Goal: Ask a question

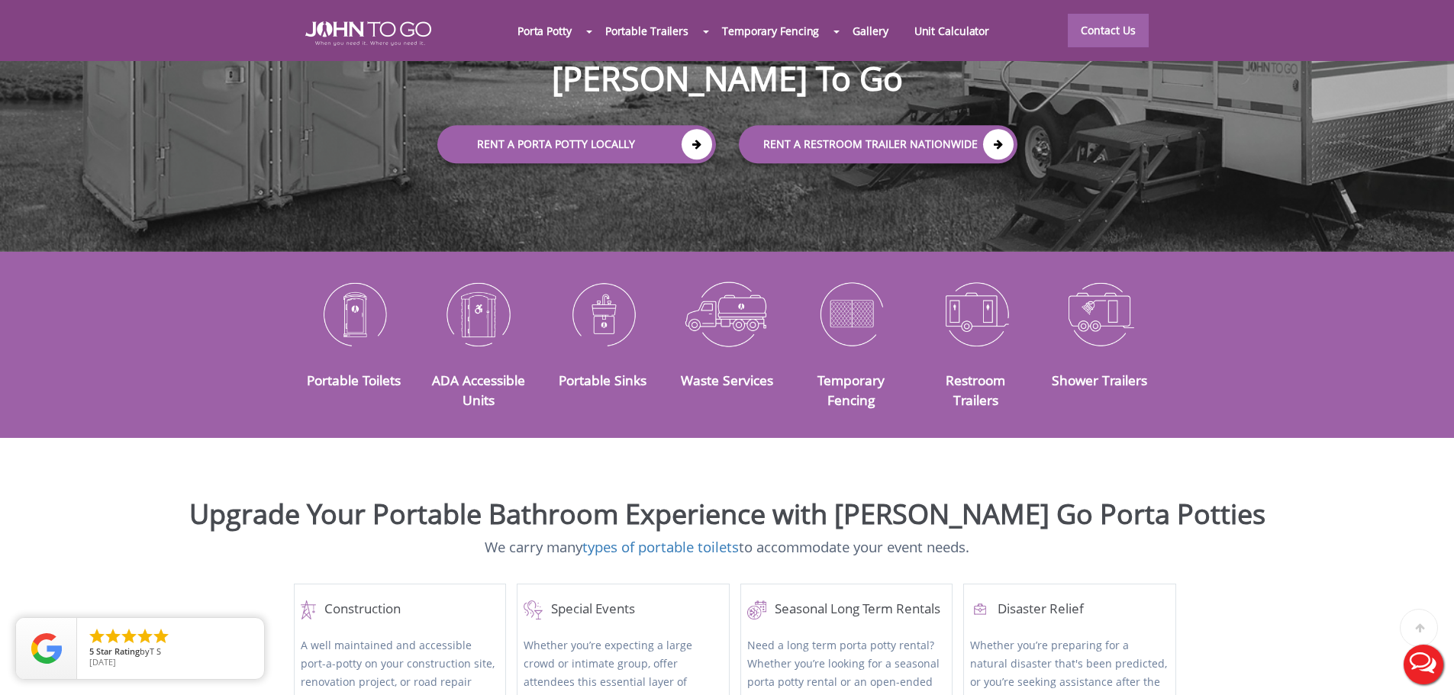
scroll to position [305, 0]
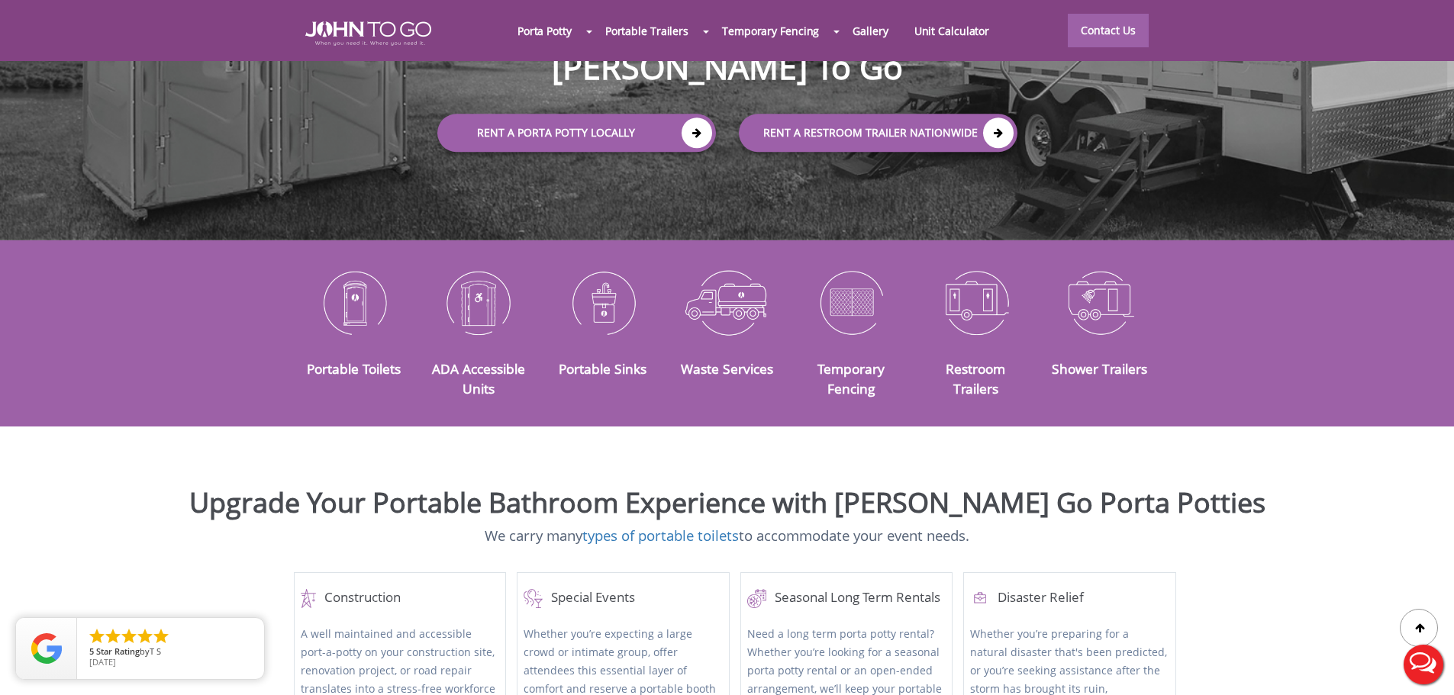
click at [1412, 659] on button "Live Chat" at bounding box center [1423, 664] width 61 height 61
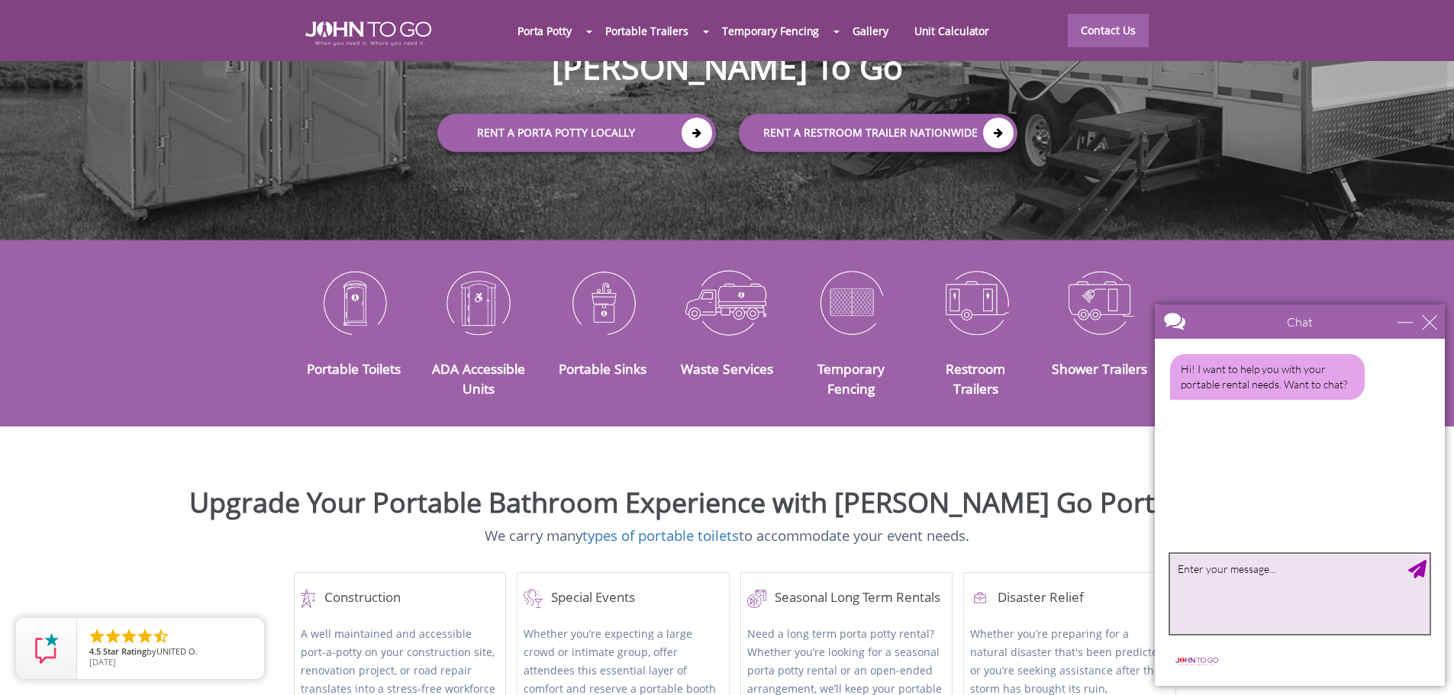
click at [1353, 600] on textarea "type your message" at bounding box center [1300, 594] width 260 height 80
type textarea "Yes"
type textarea "Thanks!"
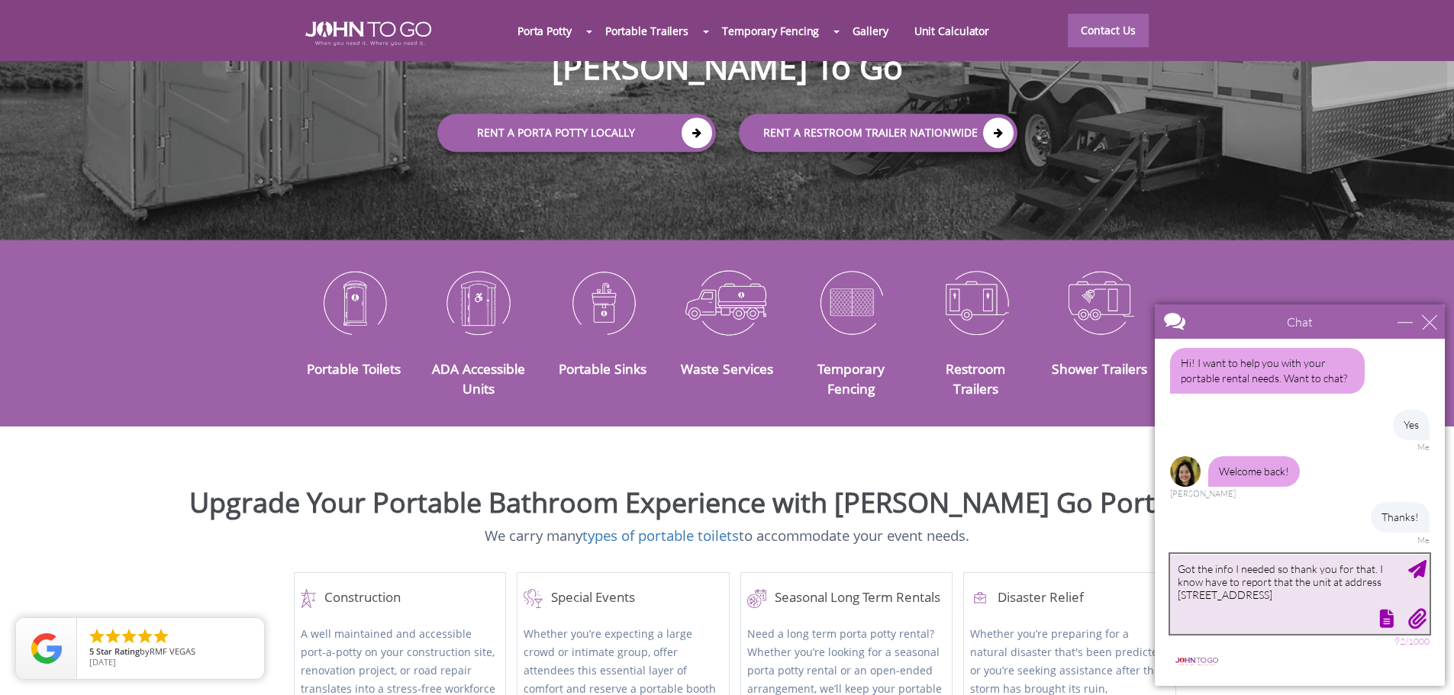
click at [1319, 592] on textarea "Got the info I needed so thank you for that. I know have to report that the uni…" at bounding box center [1300, 594] width 260 height 80
drag, startPoint x: 1350, startPoint y: 595, endPoint x: 1266, endPoint y: 592, distance: 84.8
click at [1266, 592] on textarea "Got the info I needed so thank you for that. I know have to report that the uni…" at bounding box center [1300, 594] width 260 height 80
click at [1269, 613] on div at bounding box center [1298, 617] width 263 height 21
drag, startPoint x: 1362, startPoint y: 597, endPoint x: 1370, endPoint y: 572, distance: 26.6
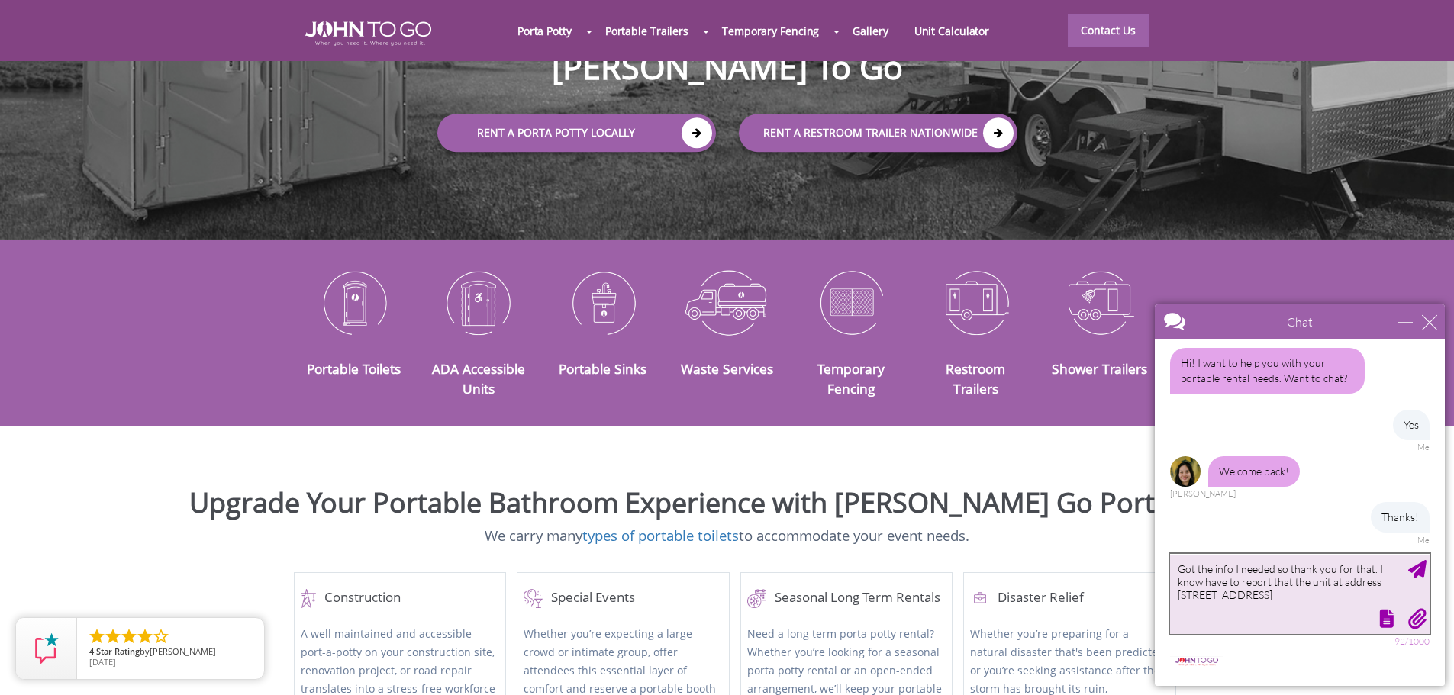
click at [1370, 572] on textarea "Got the info I needed so thank you for that. I know have to report that the uni…" at bounding box center [1300, 594] width 260 height 80
click at [1241, 563] on textarea "Got the info I needed so thank you for that." at bounding box center [1300, 594] width 260 height 80
drag, startPoint x: 1310, startPoint y: 571, endPoint x: 1274, endPoint y: 573, distance: 35.9
click at [1274, 573] on textarea "Got the info emailed needed so thank you for that." at bounding box center [1300, 594] width 260 height 80
click at [1381, 566] on textarea "Got the info emailed so thank you for that." at bounding box center [1300, 594] width 260 height 80
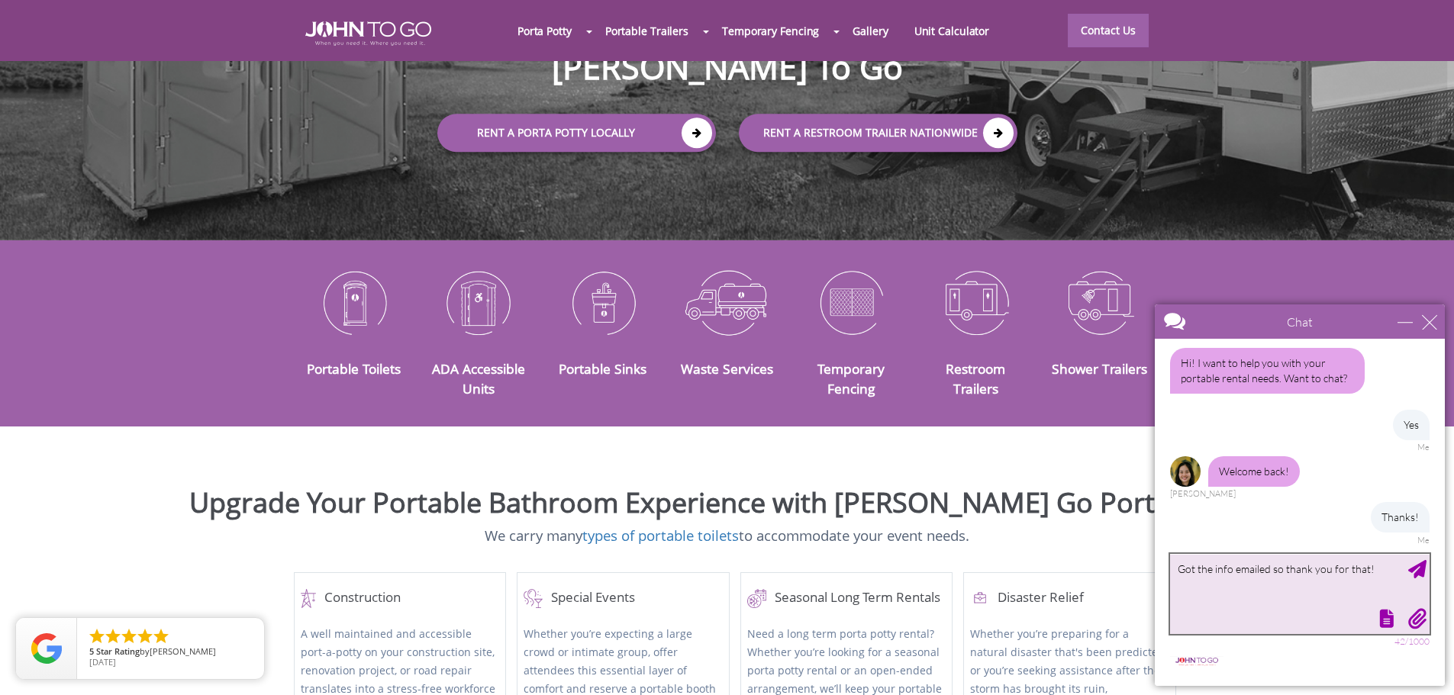
type textarea "Got the info emailed so thank you for that!"
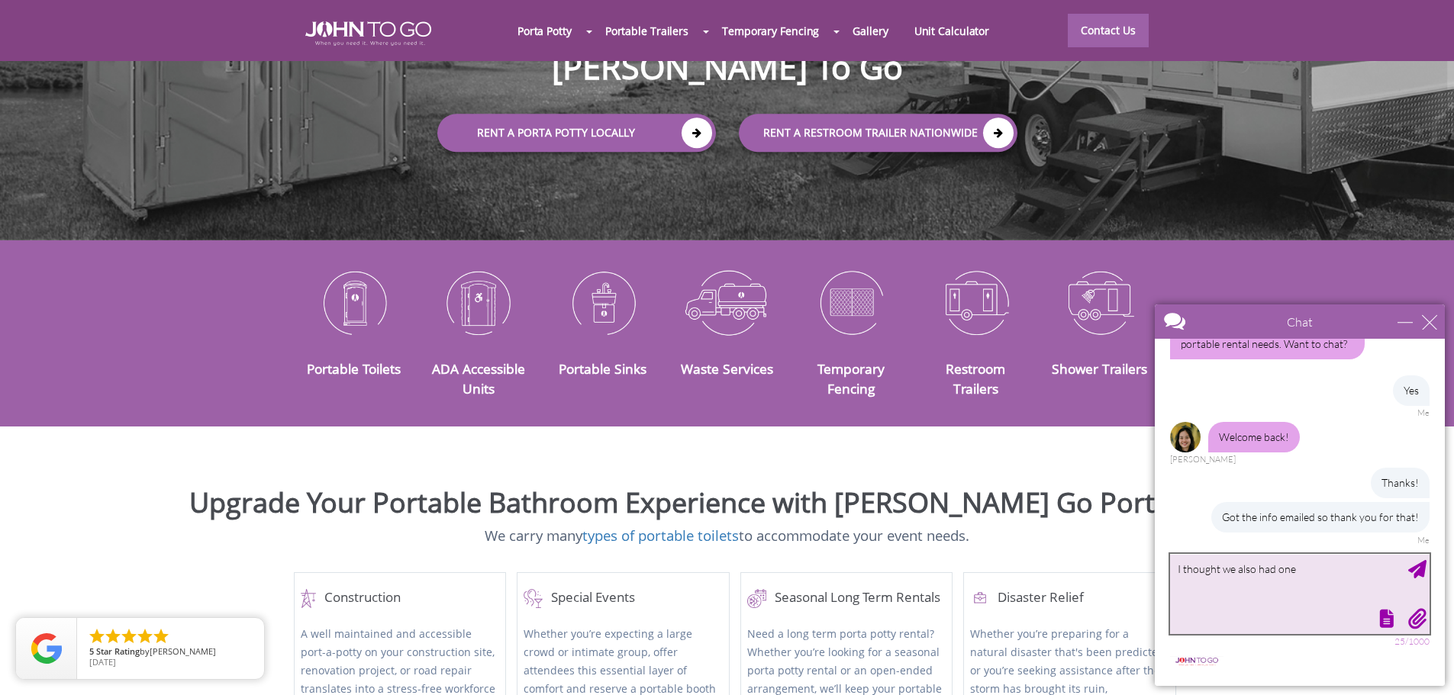
scroll to position [87, 0]
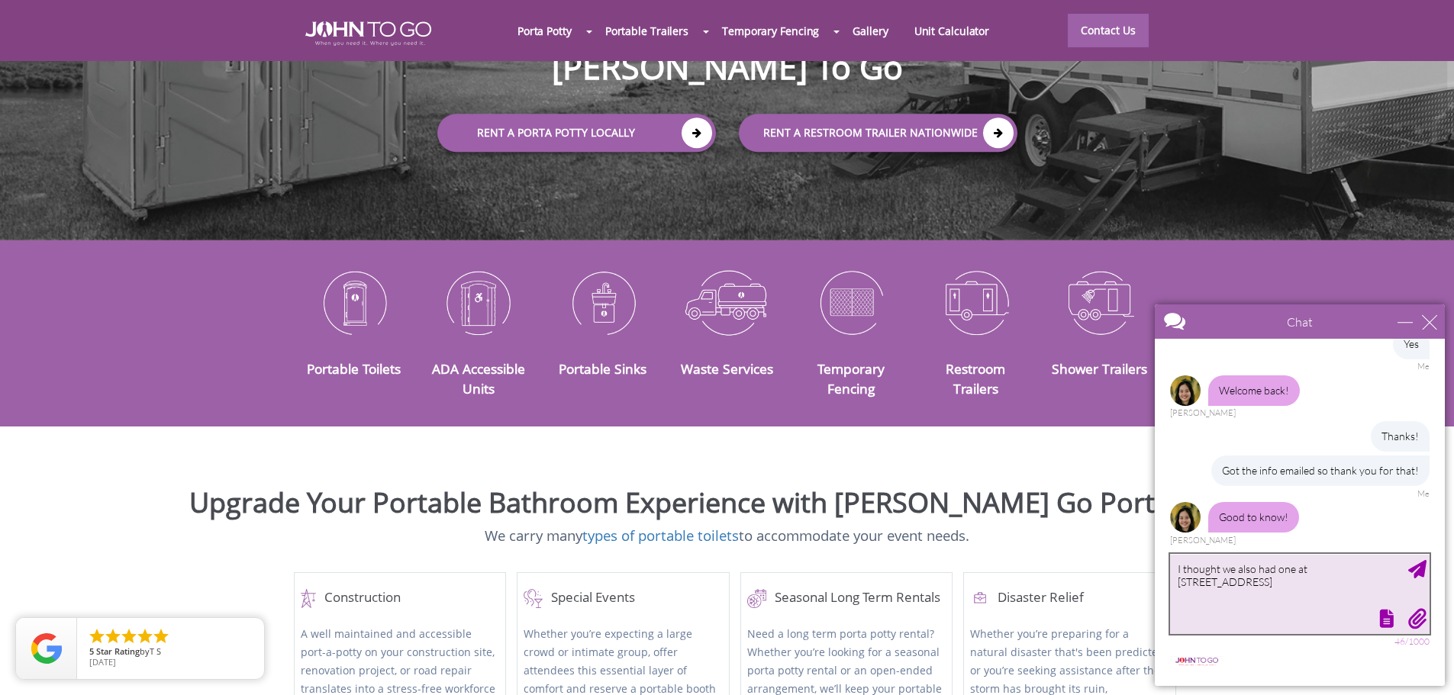
click at [1176, 569] on textarea "I thought we also had one at [STREET_ADDRESS]" at bounding box center [1300, 594] width 260 height 80
click at [1247, 588] on textarea "However, I thought we also had one at [STREET_ADDRESS]" at bounding box center [1300, 594] width 260 height 80
type textarea "However, I thought we also had one at [STREET_ADDRESS] as well"
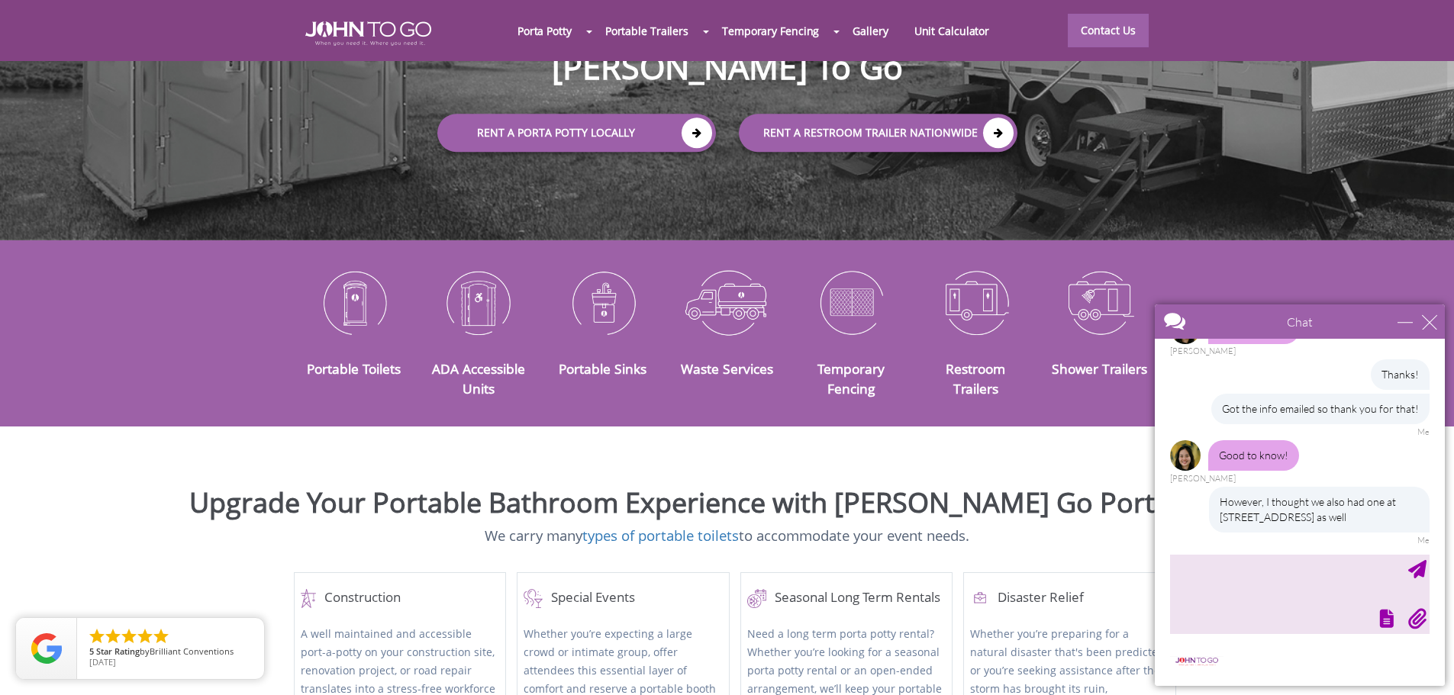
scroll to position [149, 0]
click at [1270, 582] on textarea "type your message" at bounding box center [1300, 594] width 260 height 80
click at [1267, 585] on textarea "type your message" at bounding box center [1300, 594] width 260 height 80
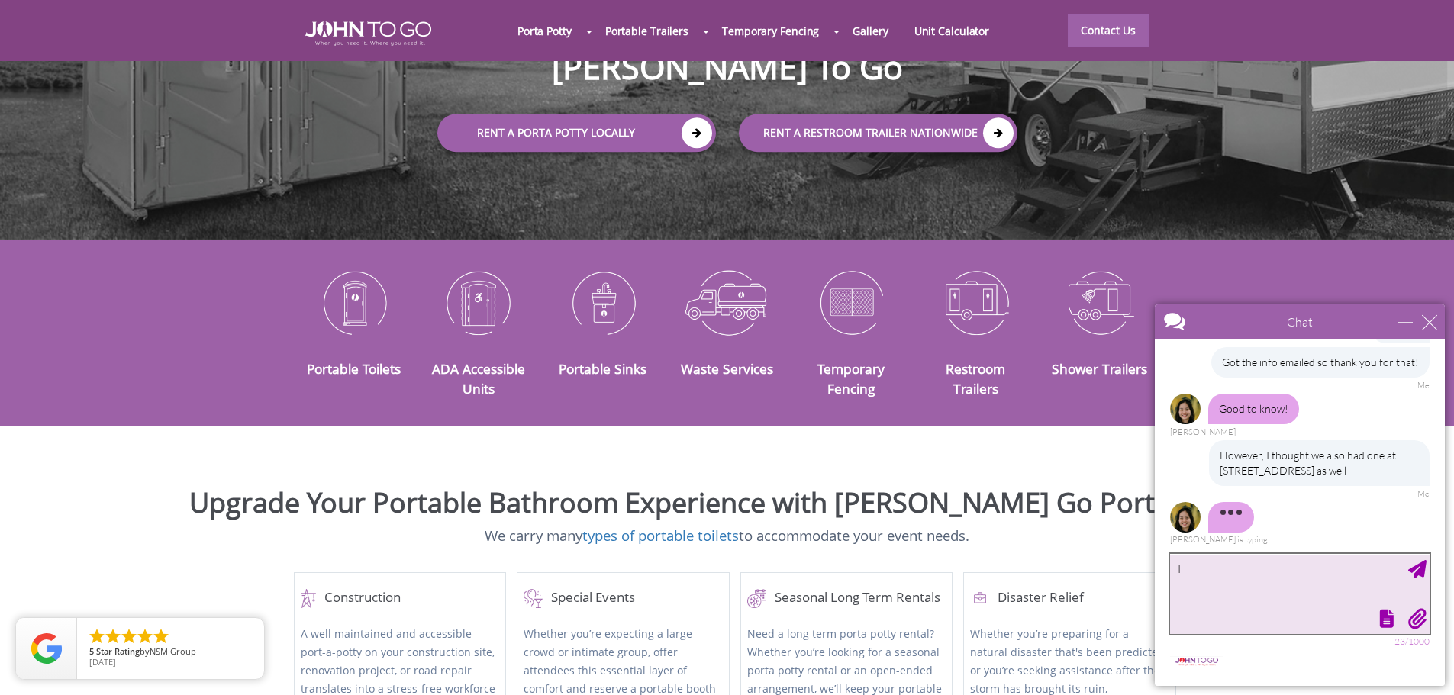
type textarea "I"
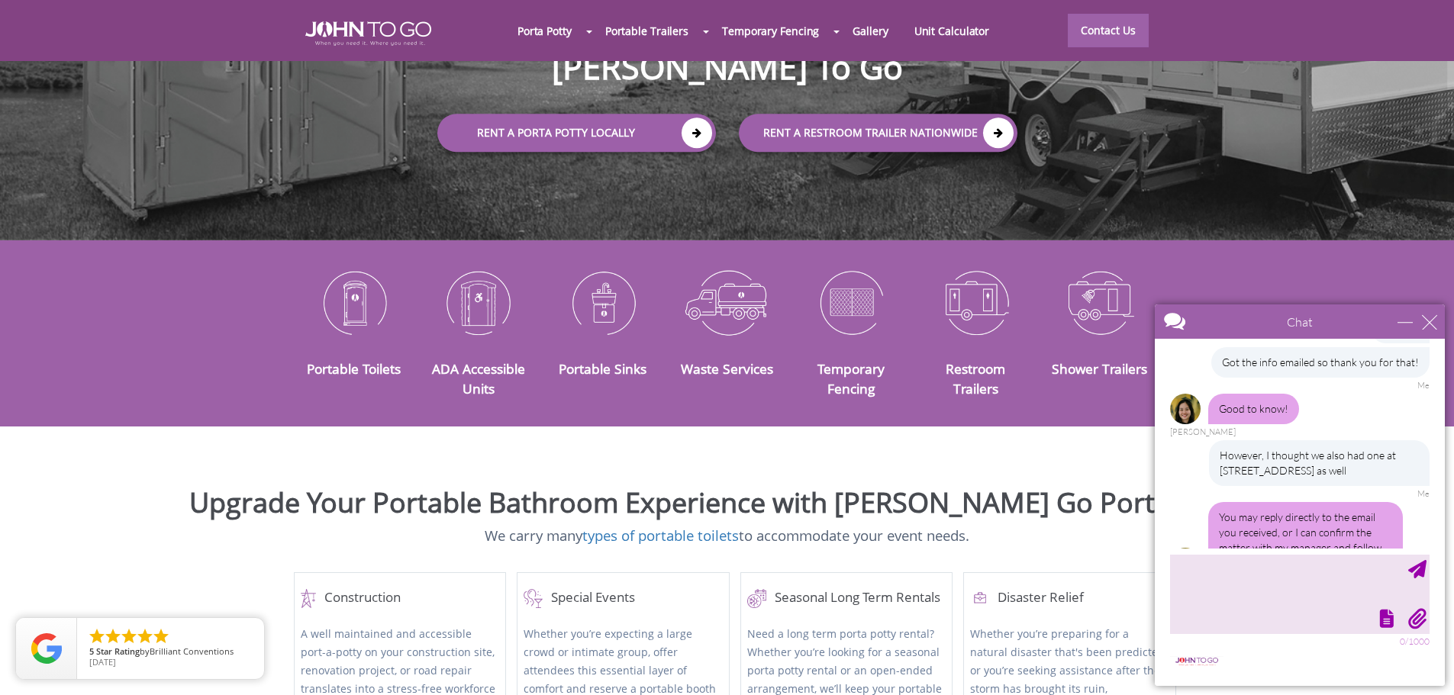
scroll to position [241, 0]
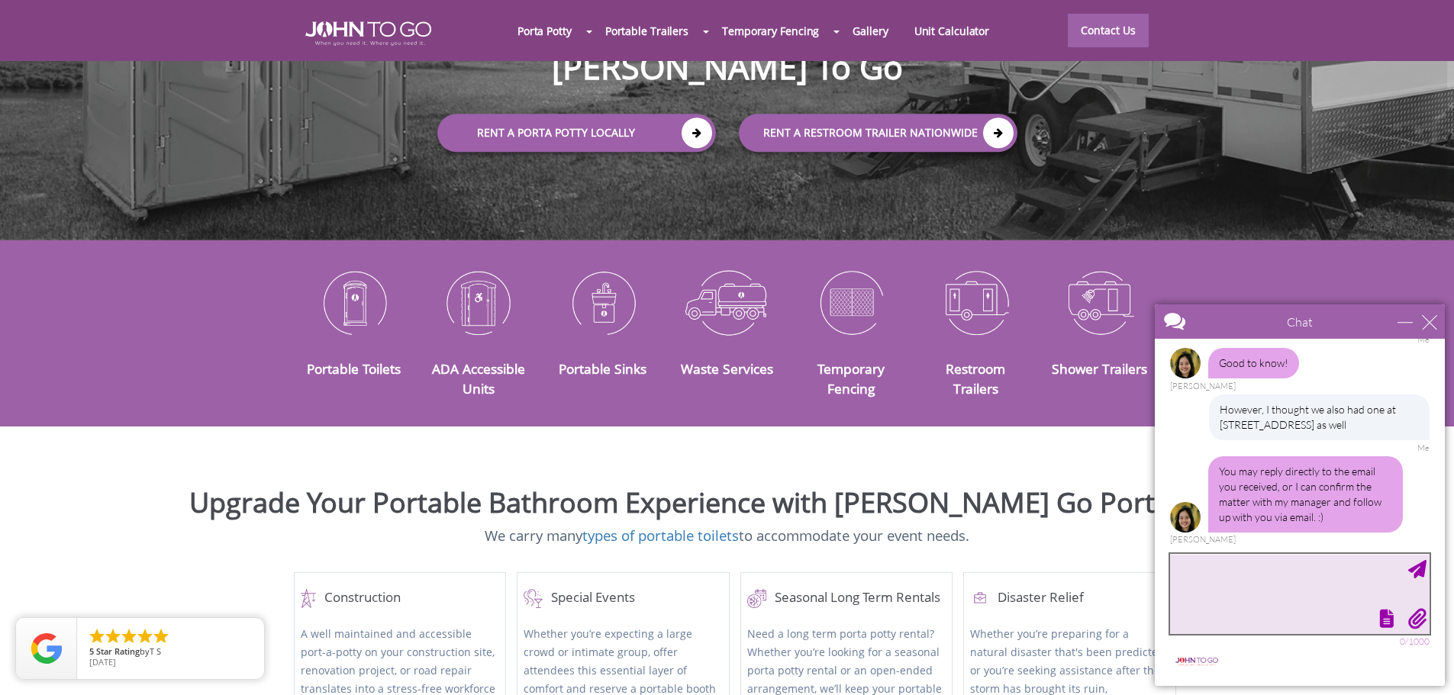
click at [1241, 580] on textarea "type your message" at bounding box center [1300, 594] width 260 height 80
drag, startPoint x: 1346, startPoint y: 524, endPoint x: 1320, endPoint y: 493, distance: 41.1
click at [1320, 493] on div "You may reply directly to the email you received, or I can confirm the matter w…" at bounding box center [1305, 494] width 195 height 76
click at [1330, 508] on div "You may reply directly to the email you received, or I can confirm the matter w…" at bounding box center [1305, 494] width 195 height 76
click at [1336, 521] on div "You may reply directly to the email you received, or I can confirm the matter w…" at bounding box center [1305, 494] width 195 height 76
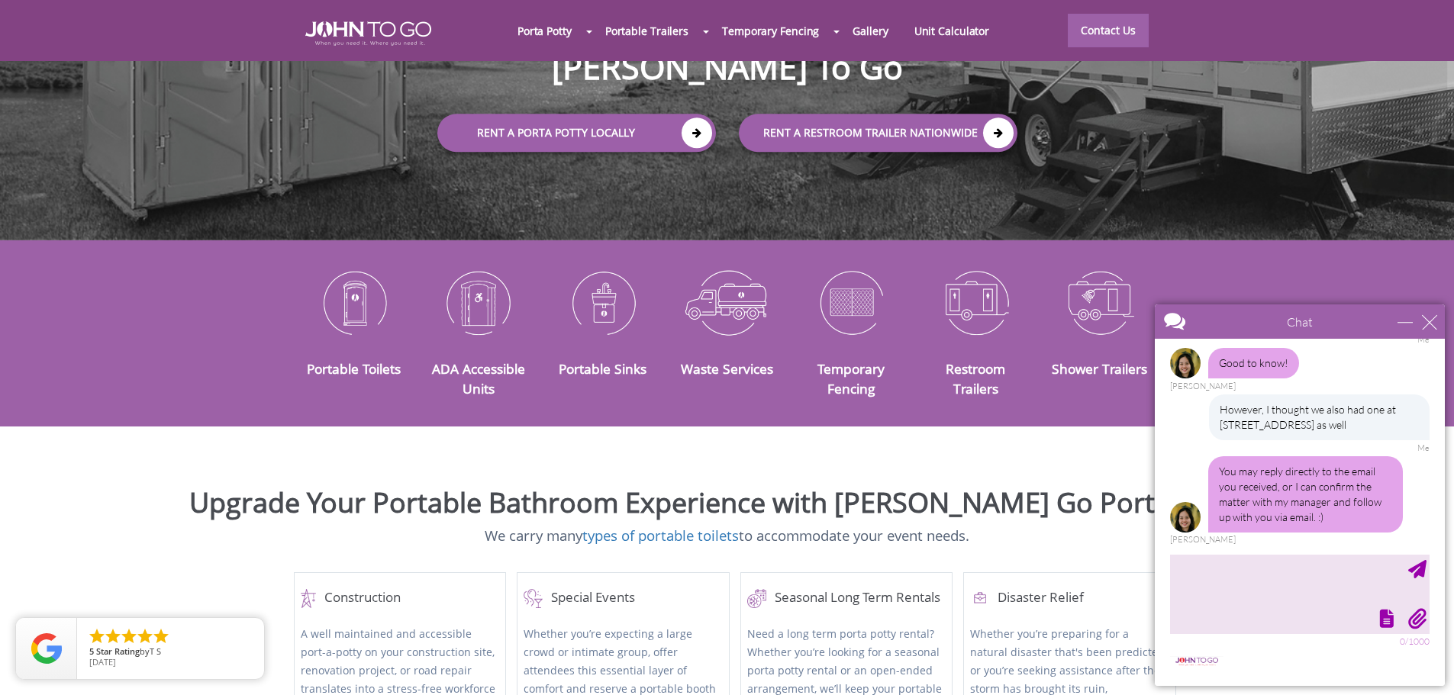
click at [1336, 521] on div "You may reply directly to the email you received, or I can confirm the matter w…" at bounding box center [1305, 494] width 195 height 76
drag, startPoint x: 1336, startPoint y: 521, endPoint x: 1315, endPoint y: 484, distance: 42.0
click at [1315, 484] on div "You may reply directly to the email you received, or I can confirm the matter w…" at bounding box center [1305, 494] width 195 height 76
click at [1346, 528] on div "You may reply directly to the email you received, or I can confirm the matter w…" at bounding box center [1305, 494] width 195 height 76
click at [1291, 572] on textarea "type your message" at bounding box center [1300, 594] width 260 height 80
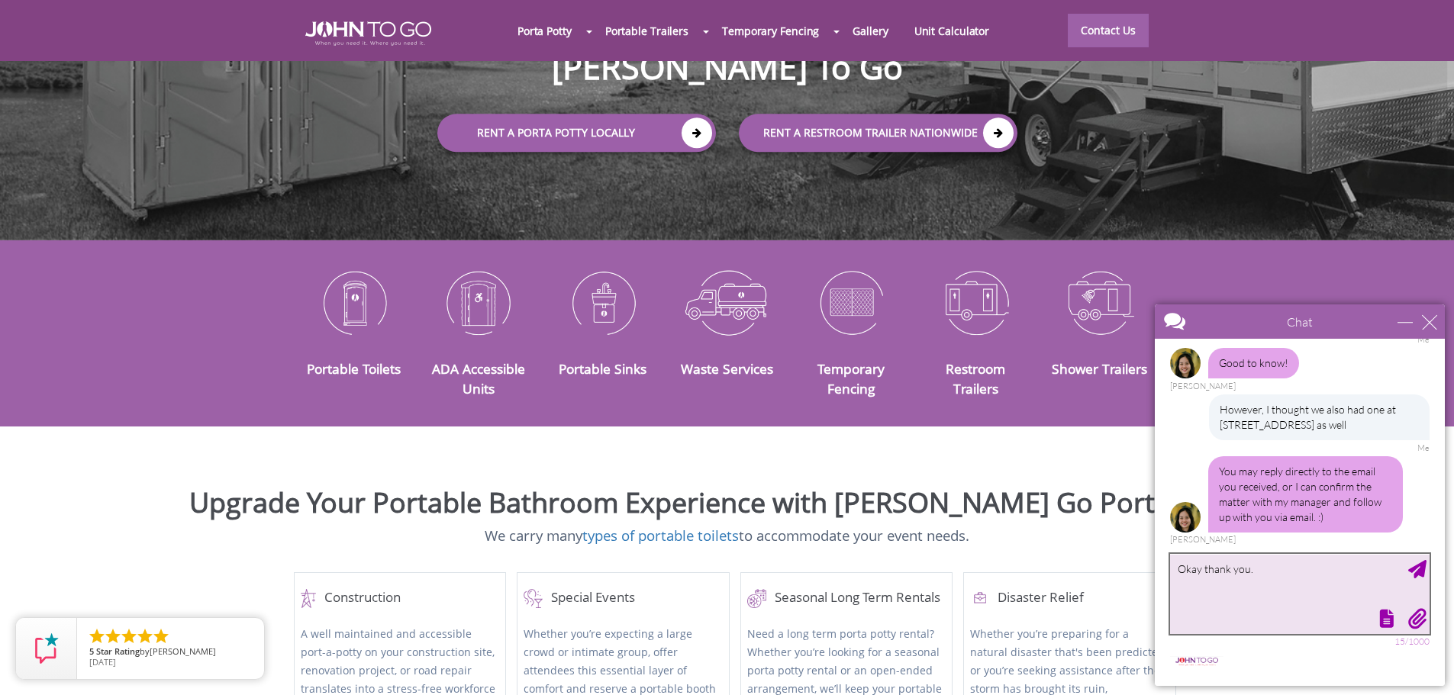
type textarea "Okay thank you."
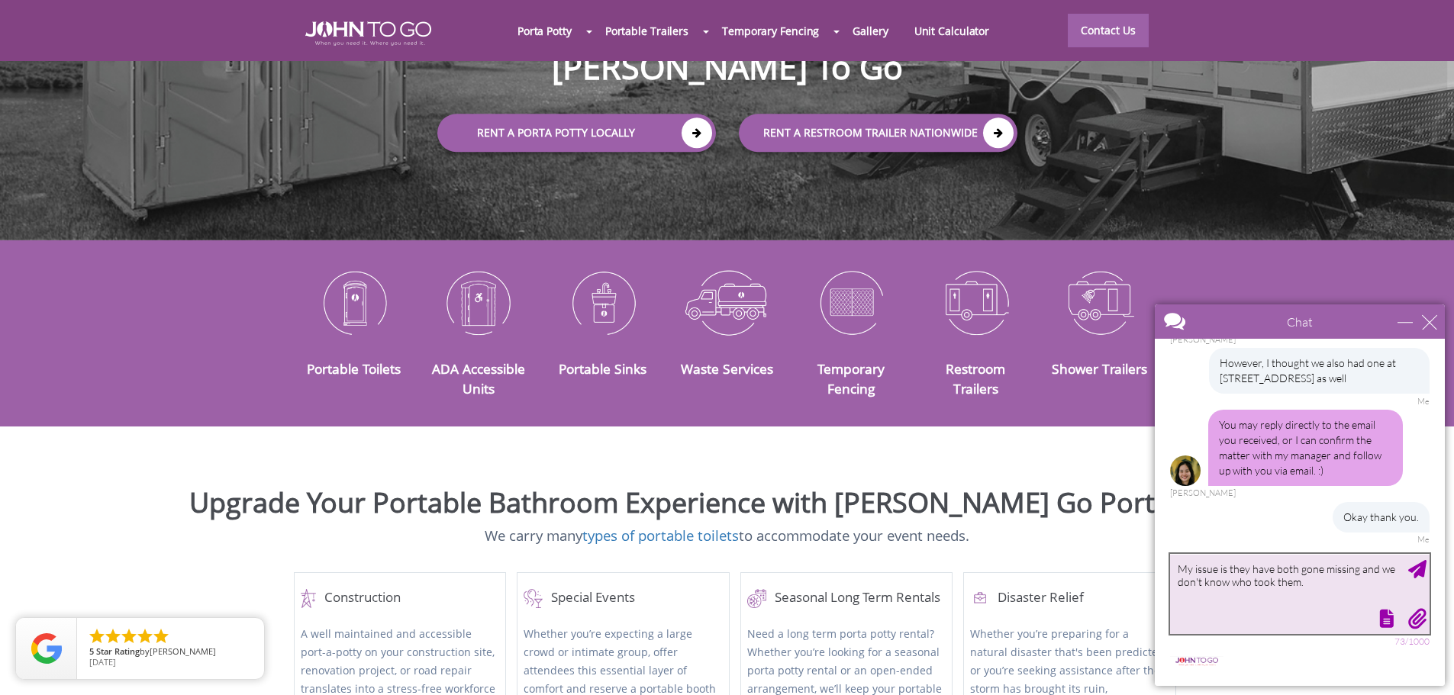
scroll to position [334, 0]
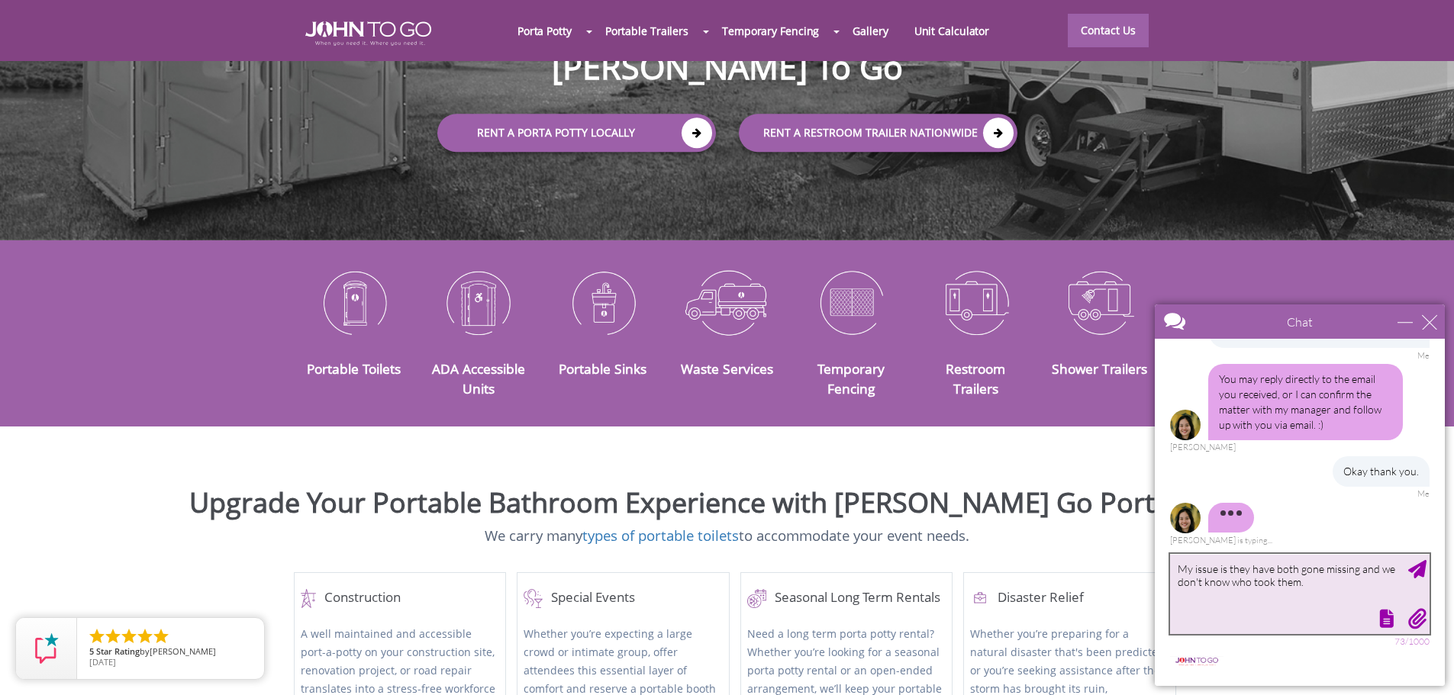
drag, startPoint x: 1193, startPoint y: 572, endPoint x: 1162, endPoint y: 571, distance: 31.3
click at [1162, 571] on main "Chat Email [EMAIL_ADDRESS][DOMAIN_NAME] Your Question * Email * [EMAIL_ADDRESS]…" at bounding box center [1300, 496] width 290 height 382
click at [1325, 581] on textarea "The issue is they have both gone missing and we don't know who took them." at bounding box center [1300, 594] width 260 height 80
type textarea "The issue is they have both gone missing and we don't know who took them. Shoul…"
drag, startPoint x: 1282, startPoint y: 592, endPoint x: 2285, endPoint y: 860, distance: 1037.4
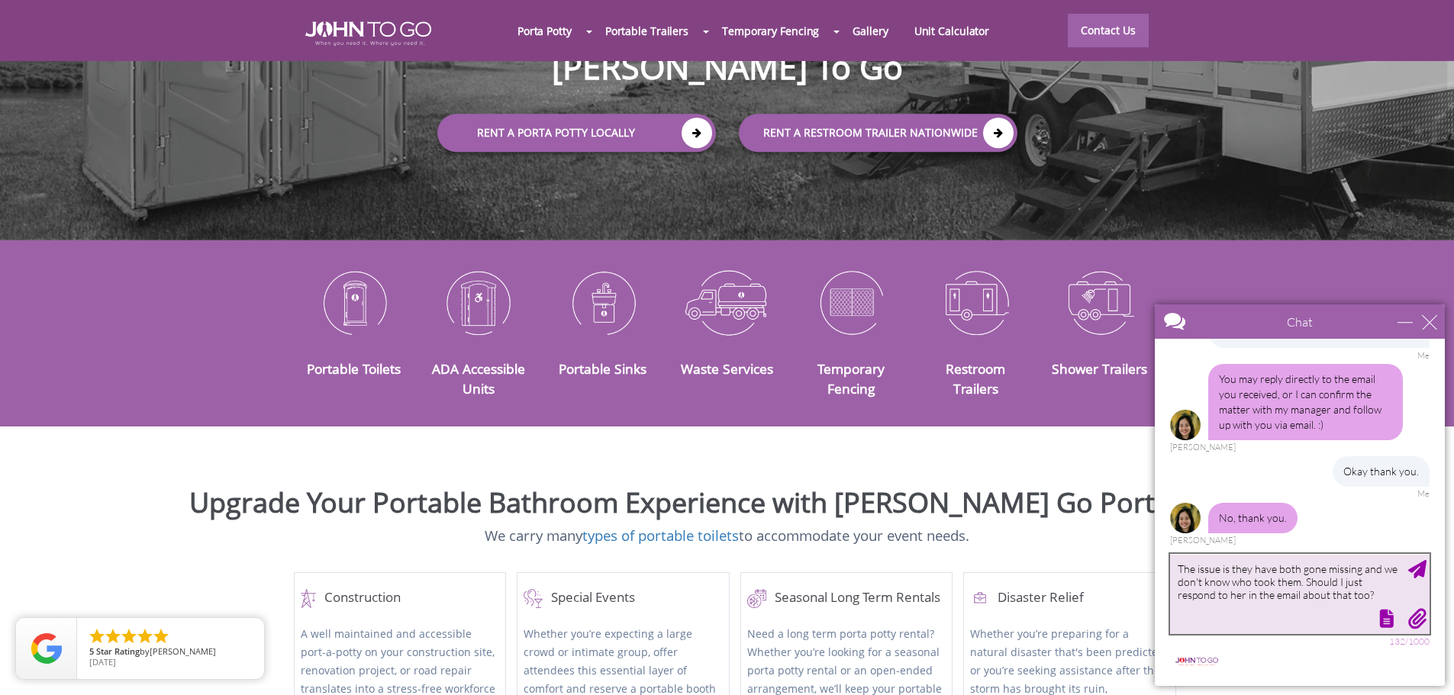
click at [1146, 564] on html "Chat Email [EMAIL_ADDRESS][DOMAIN_NAME] Your Question * Email * [EMAIL_ADDRESS]…" at bounding box center [1300, 495] width 308 height 400
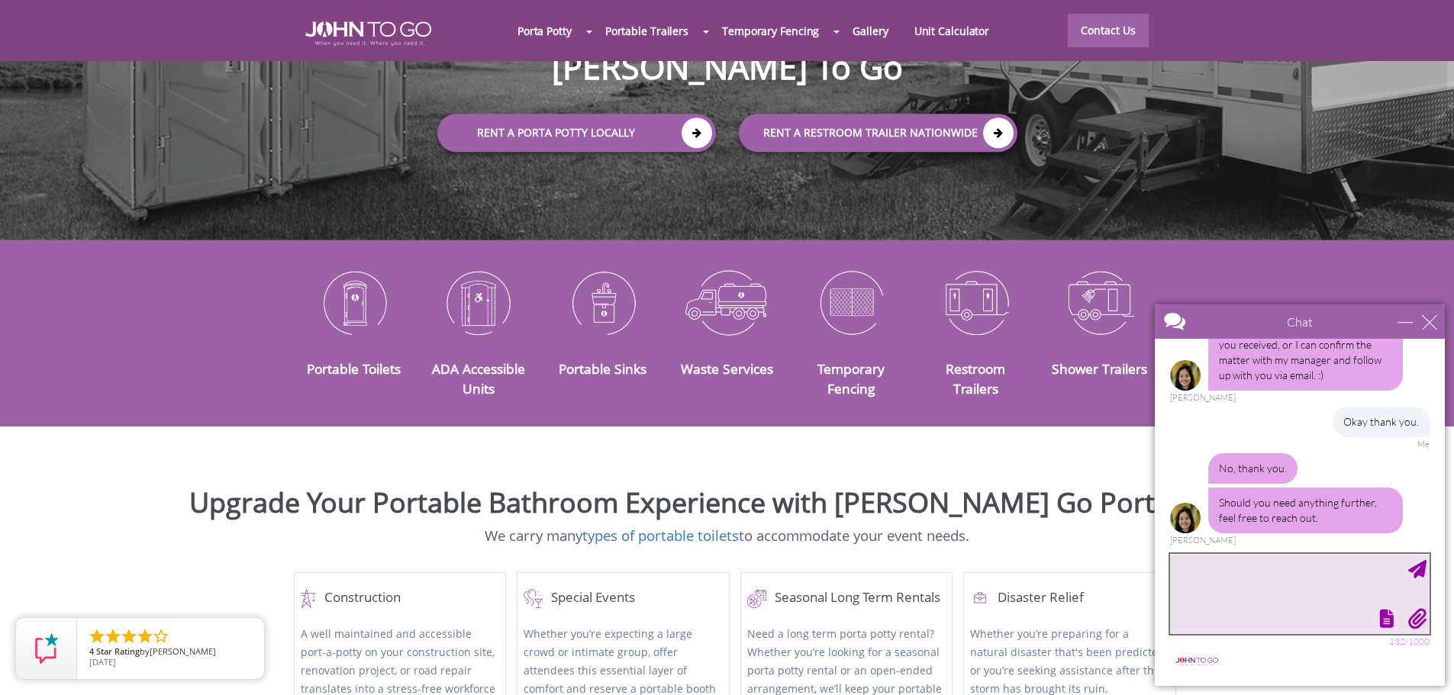
click at [1314, 583] on textarea "type your message" at bounding box center [1300, 594] width 260 height 80
type textarea "Thanks"
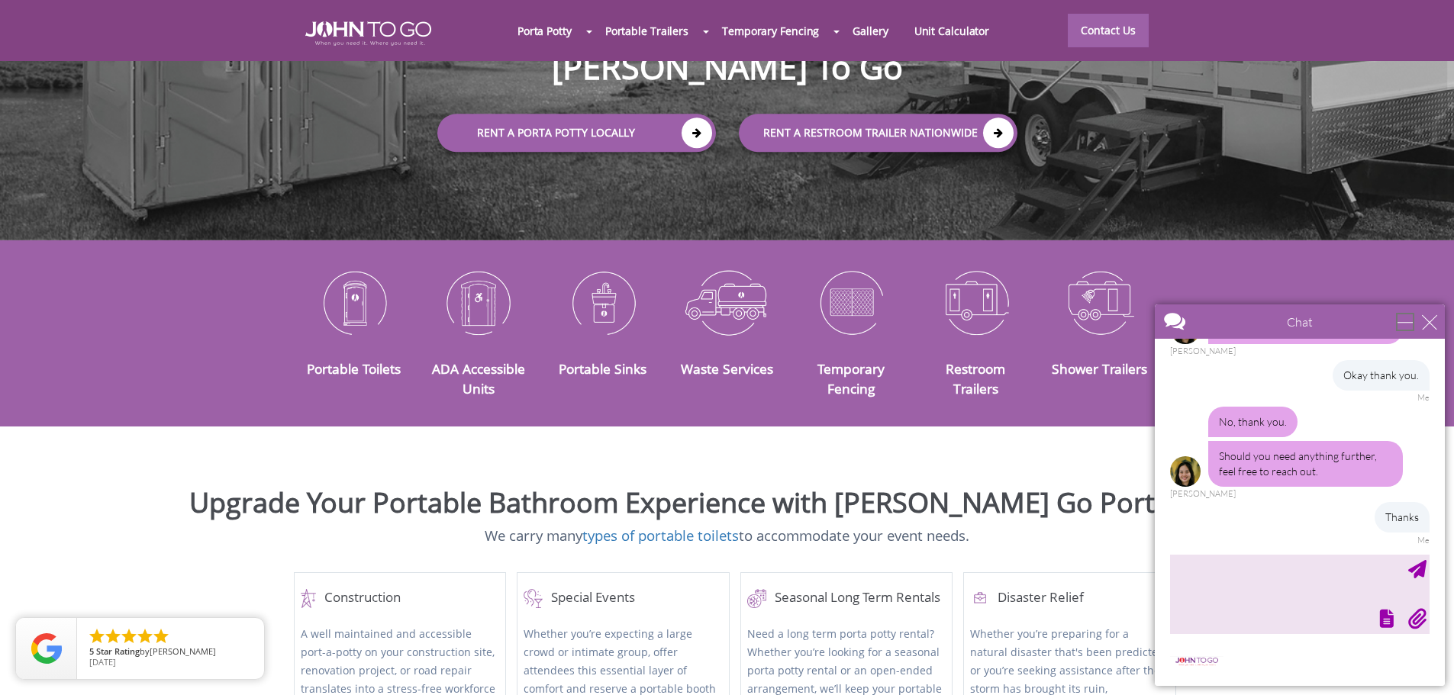
click at [1413, 324] on div "minimize" at bounding box center [1405, 321] width 15 height 15
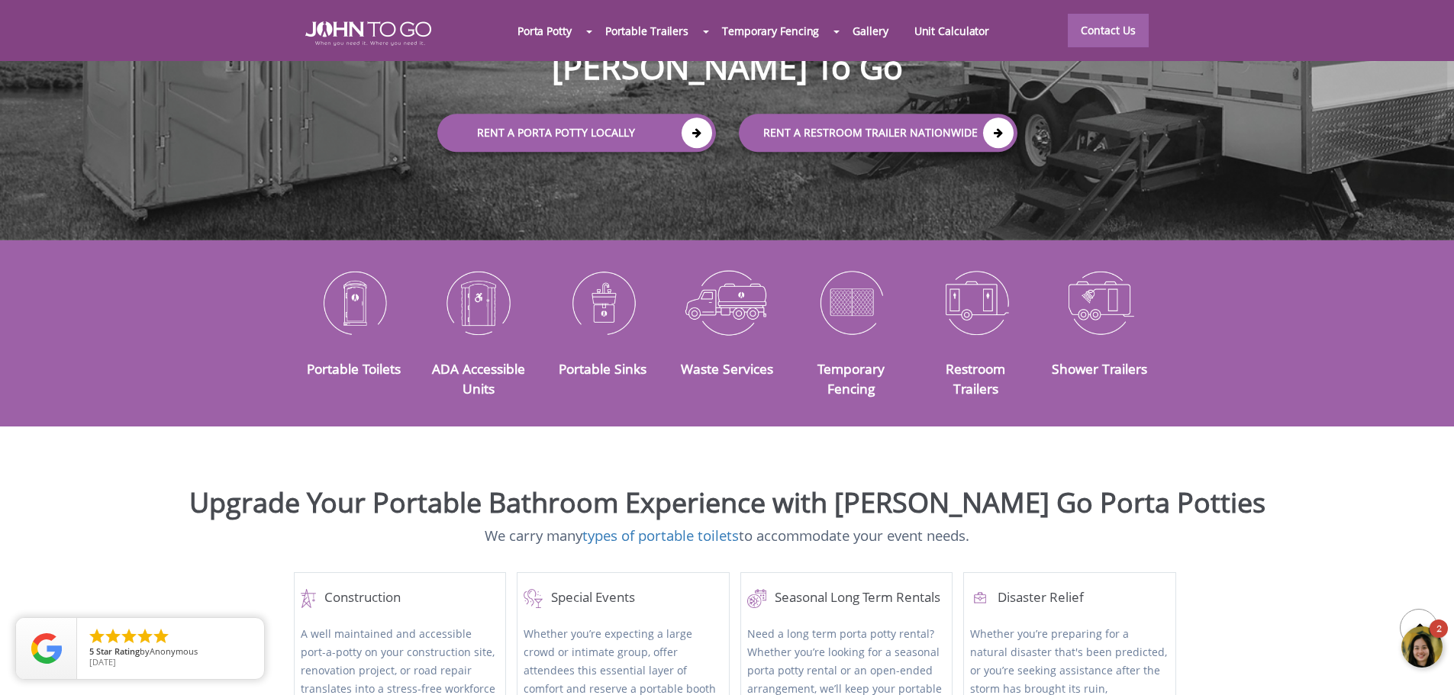
click at [1422, 646] on div at bounding box center [1423, 648] width 46 height 46
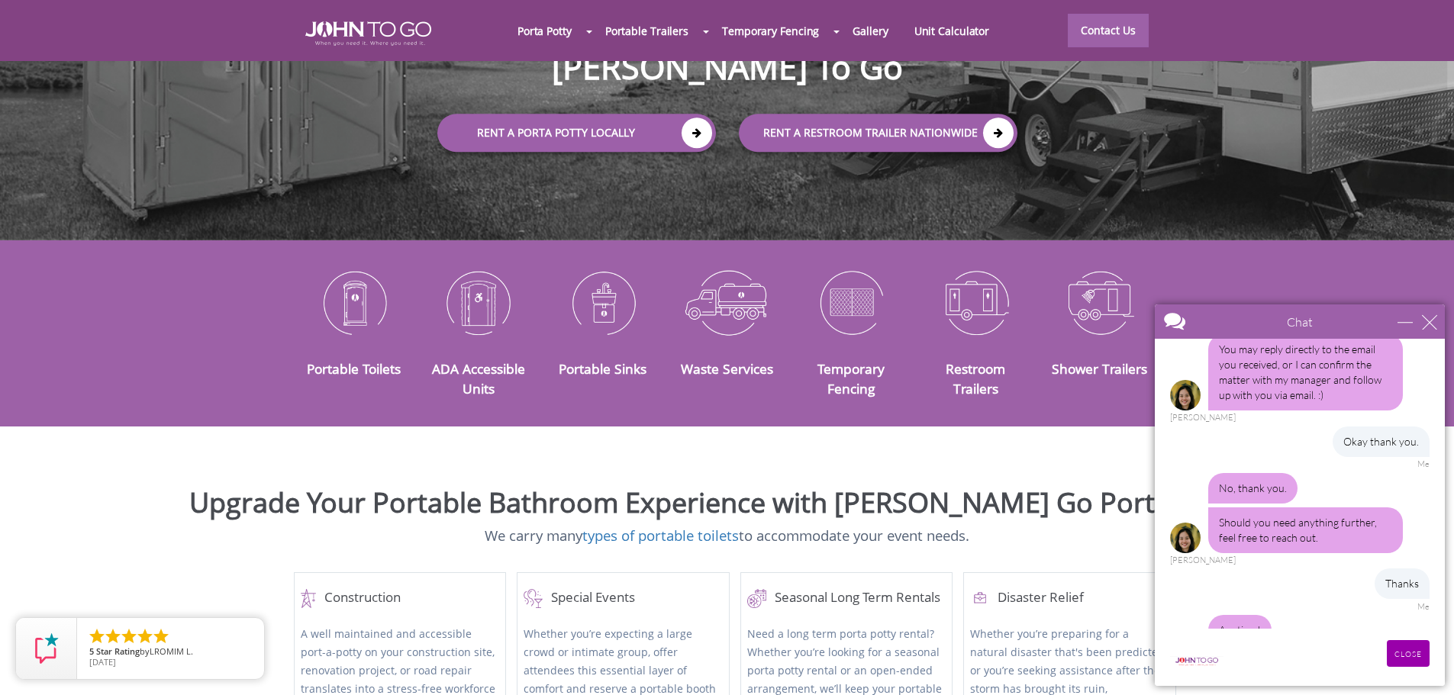
scroll to position [488, 0]
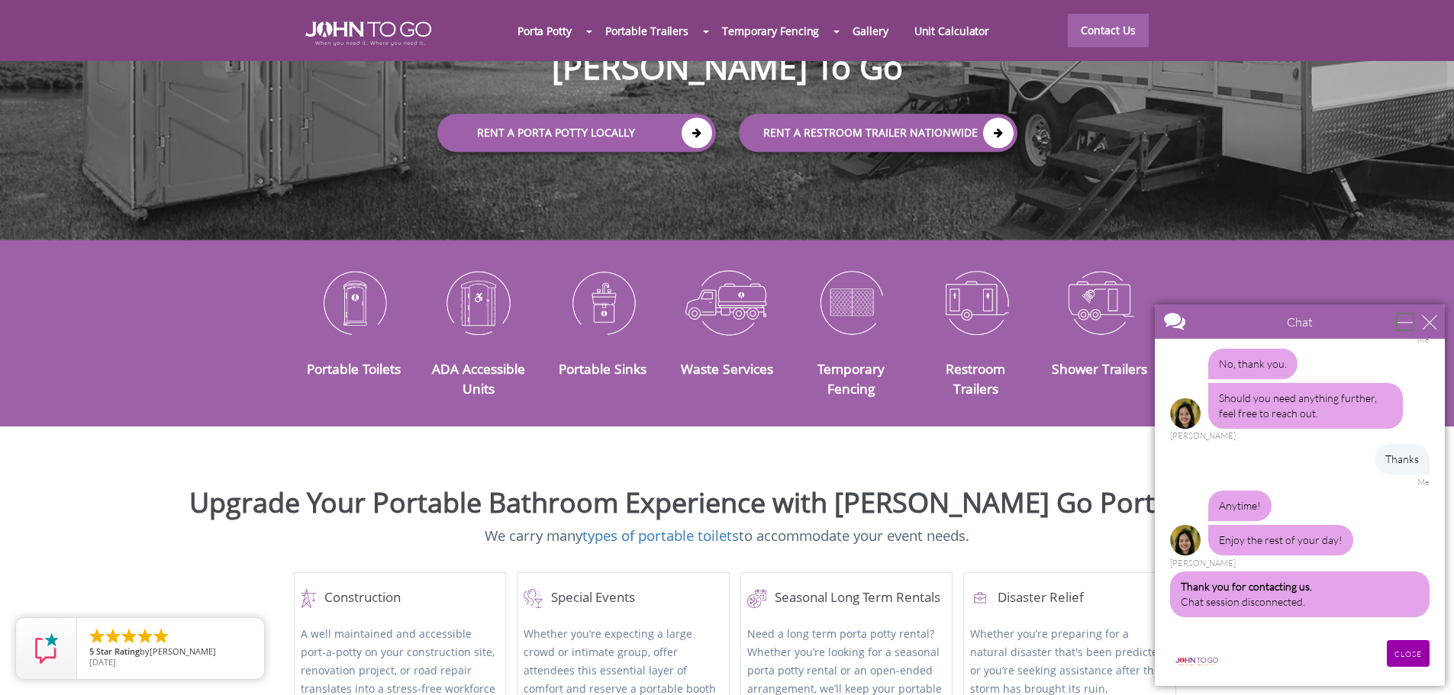
click at [1401, 321] on div "minimize" at bounding box center [1405, 321] width 15 height 15
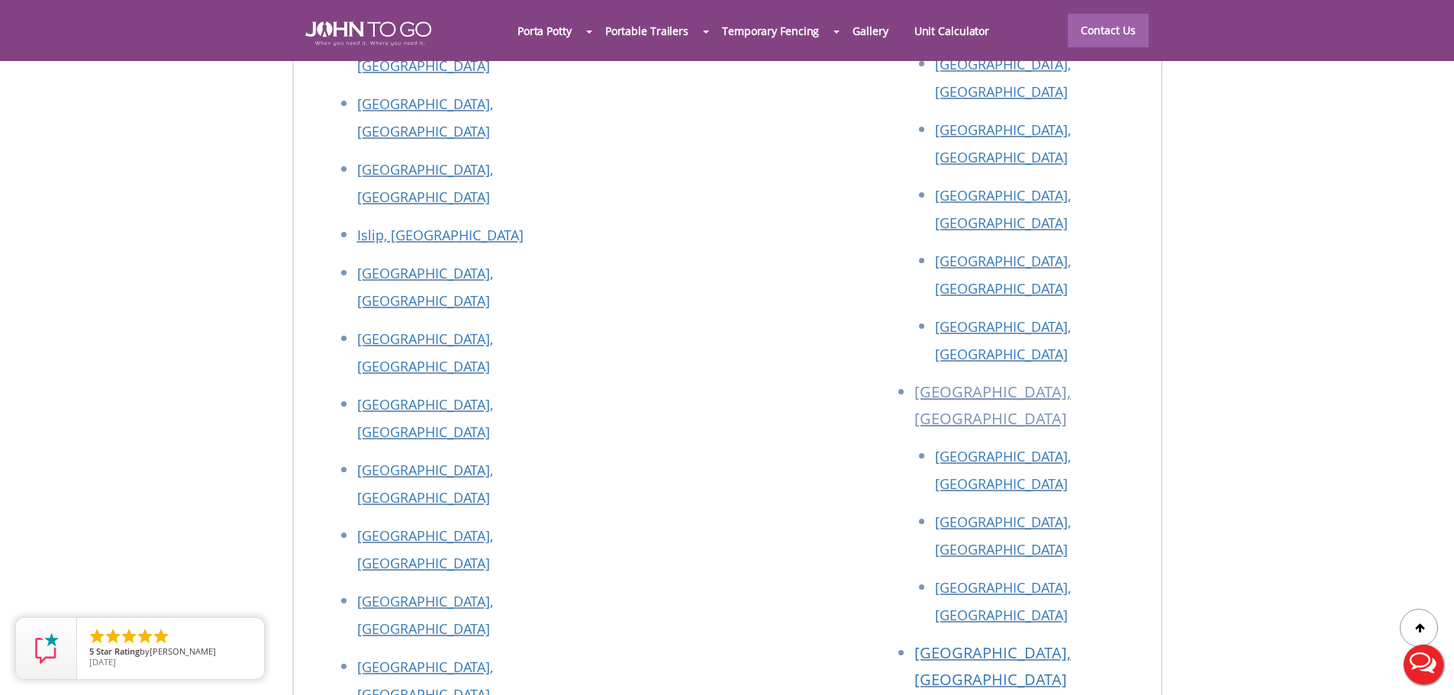
scroll to position [6903, 0]
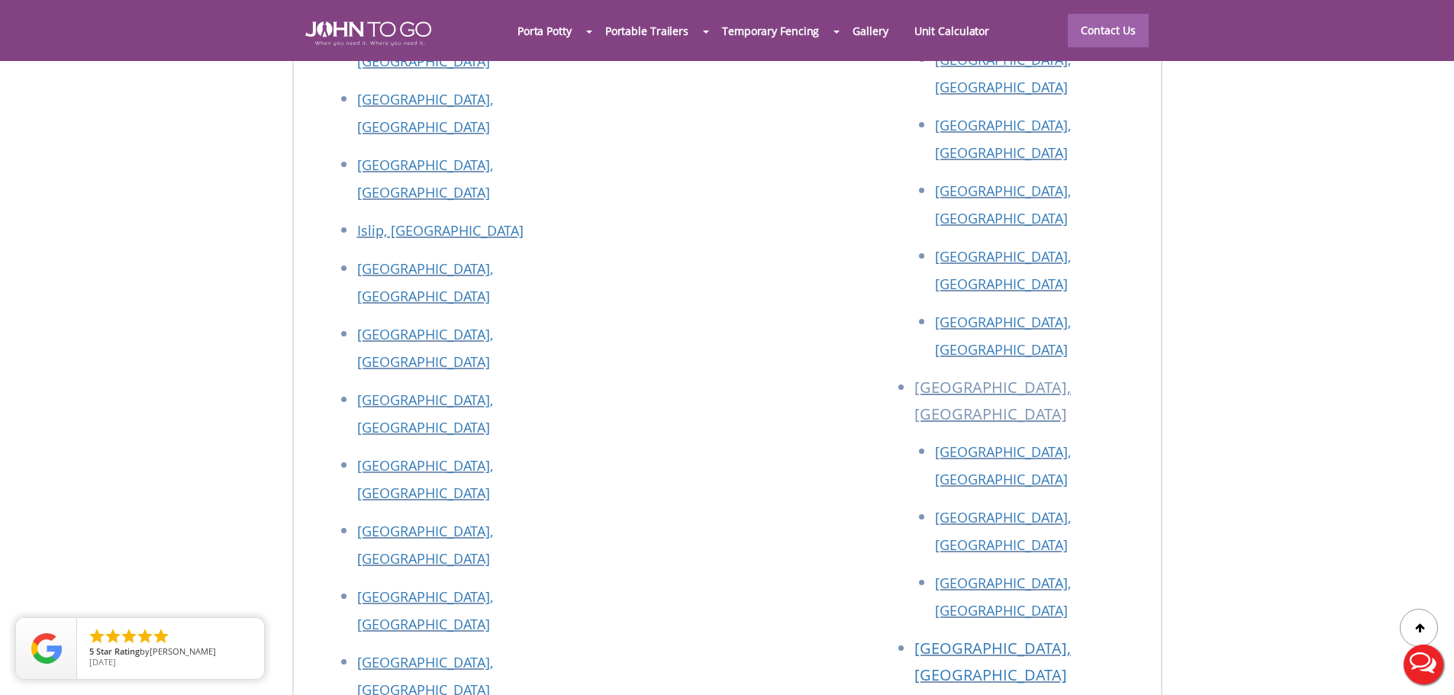
click at [915, 179] on div at bounding box center [727, 347] width 1454 height 695
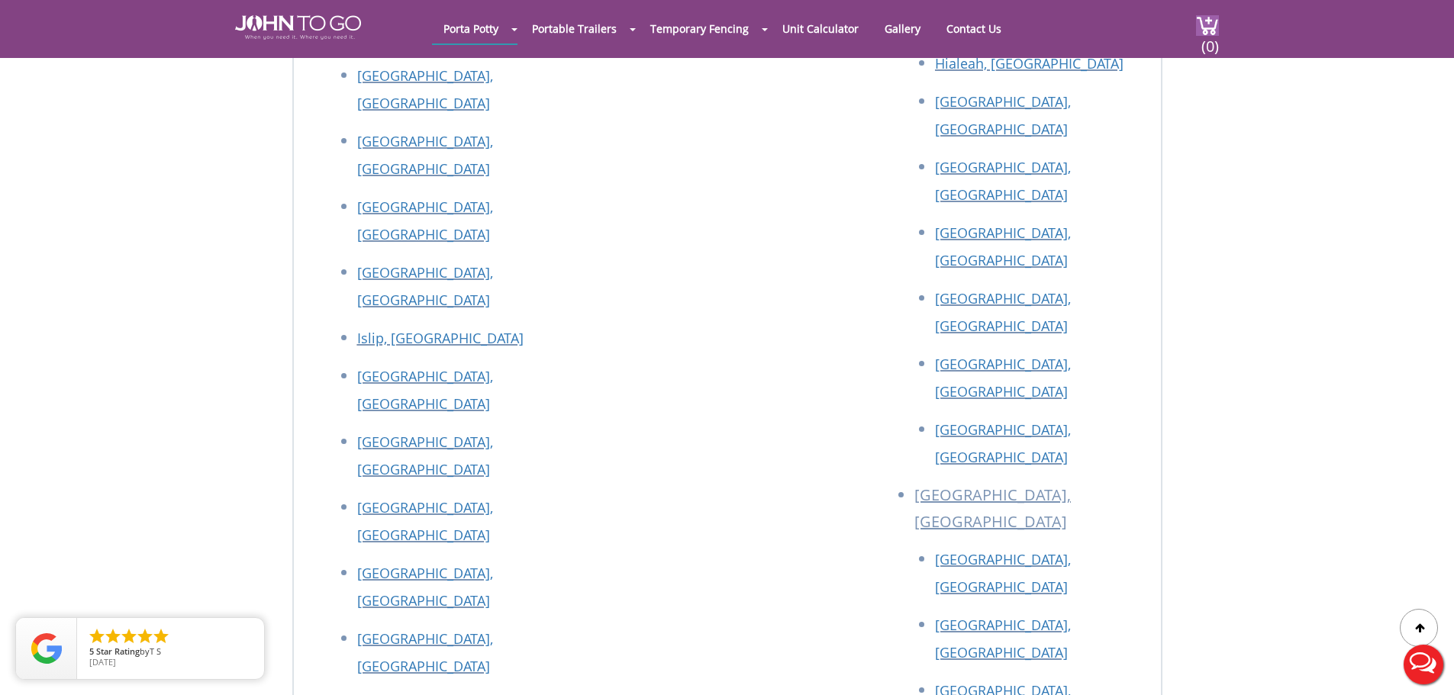
scroll to position [3837, 0]
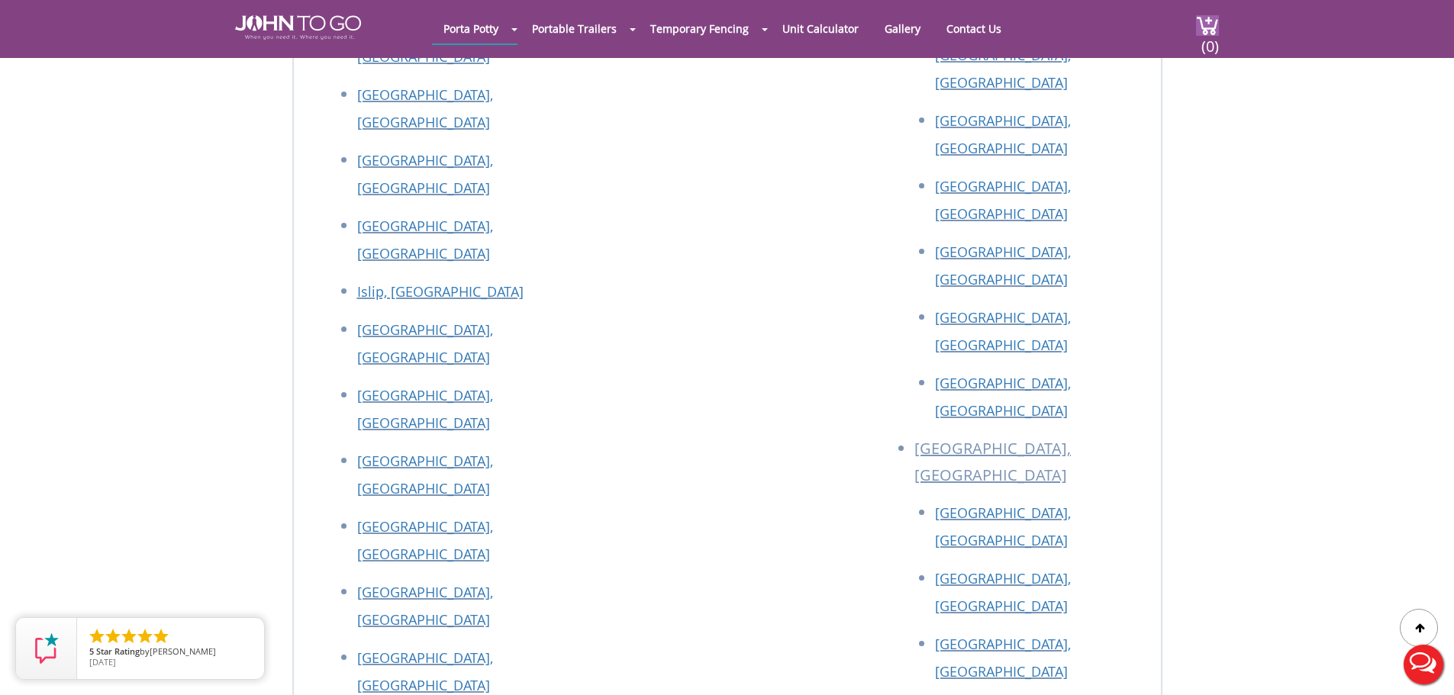
scroll to position [2952, 0]
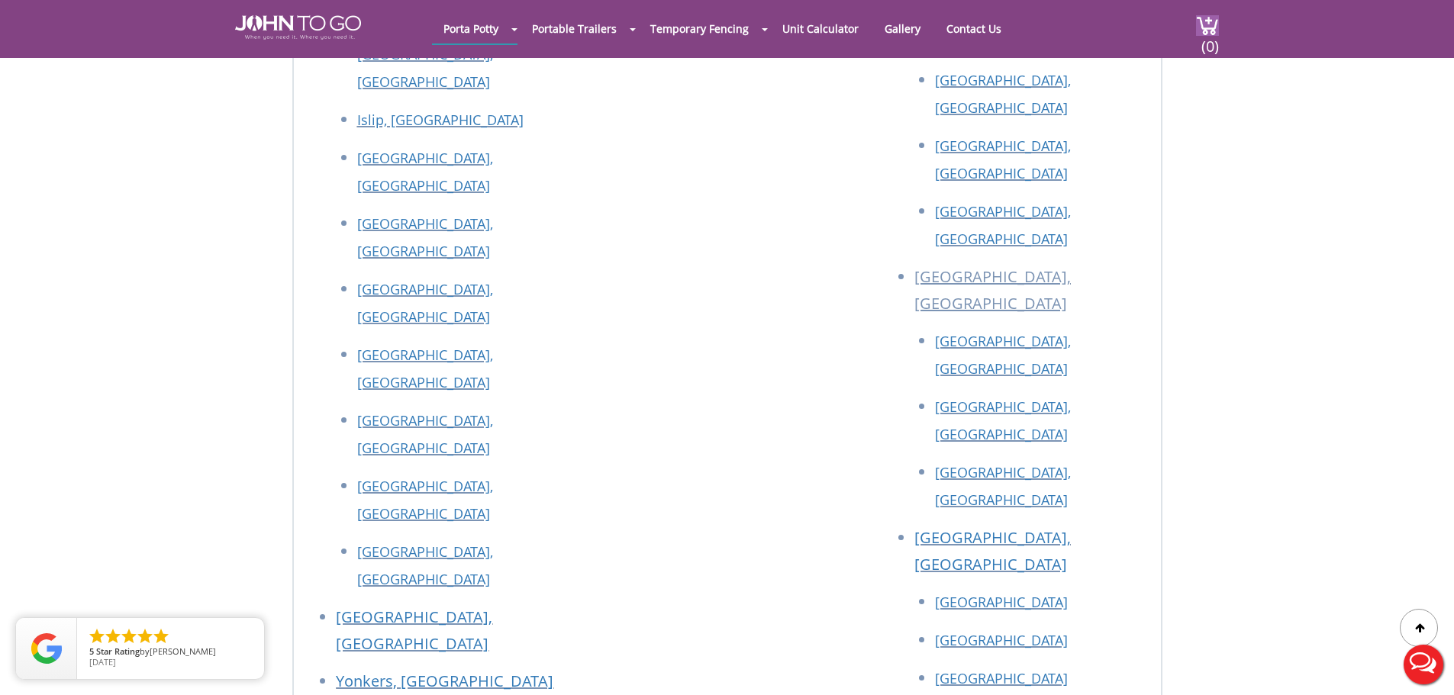
click at [1429, 659] on button "Live Chat" at bounding box center [1423, 664] width 61 height 61
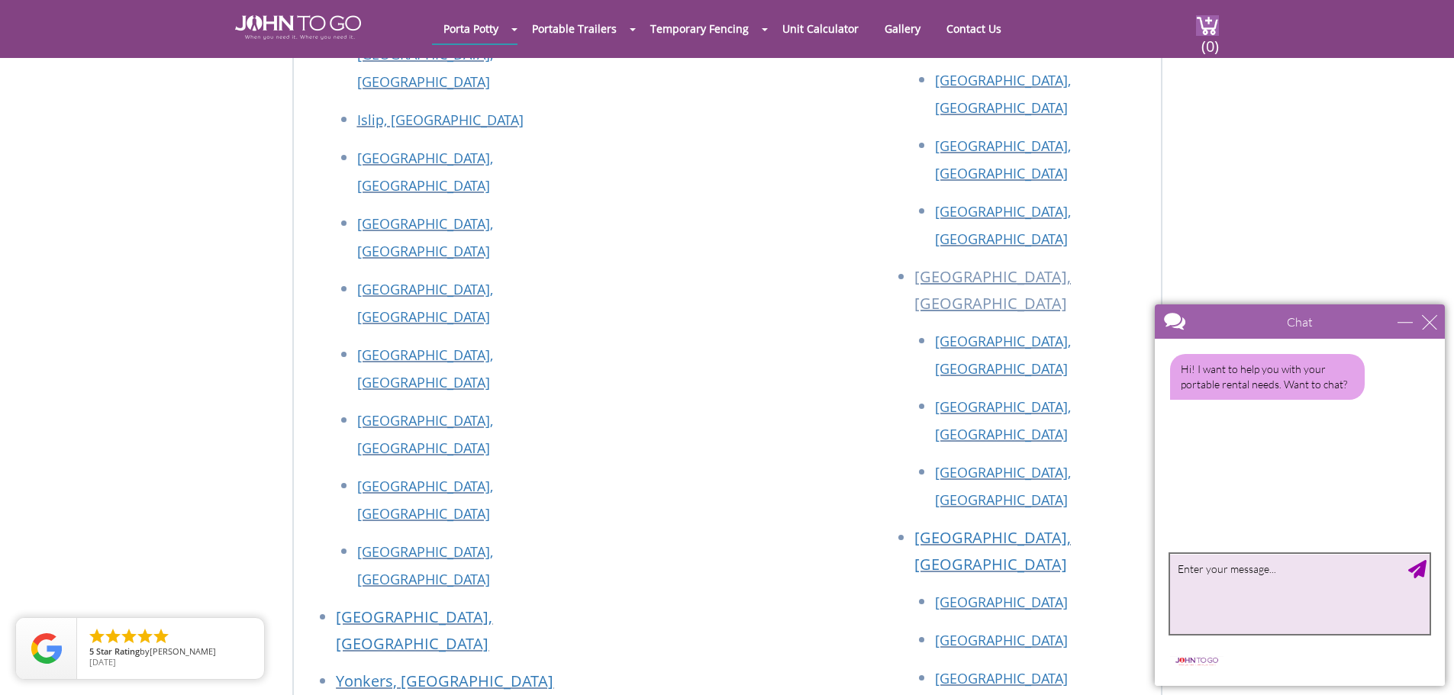
click at [1330, 587] on textarea "type your message" at bounding box center [1300, 594] width 260 height 80
drag, startPoint x: 1320, startPoint y: 578, endPoint x: 1341, endPoint y: 598, distance: 29.7
click at [1341, 598] on textarea "type your message" at bounding box center [1300, 594] width 260 height 80
paste textarea "The issue is they have both gone missing and we don't know who took them. Shoul…"
type textarea "The issue is they have both gone missing and we don't know who took them. Shoul…"
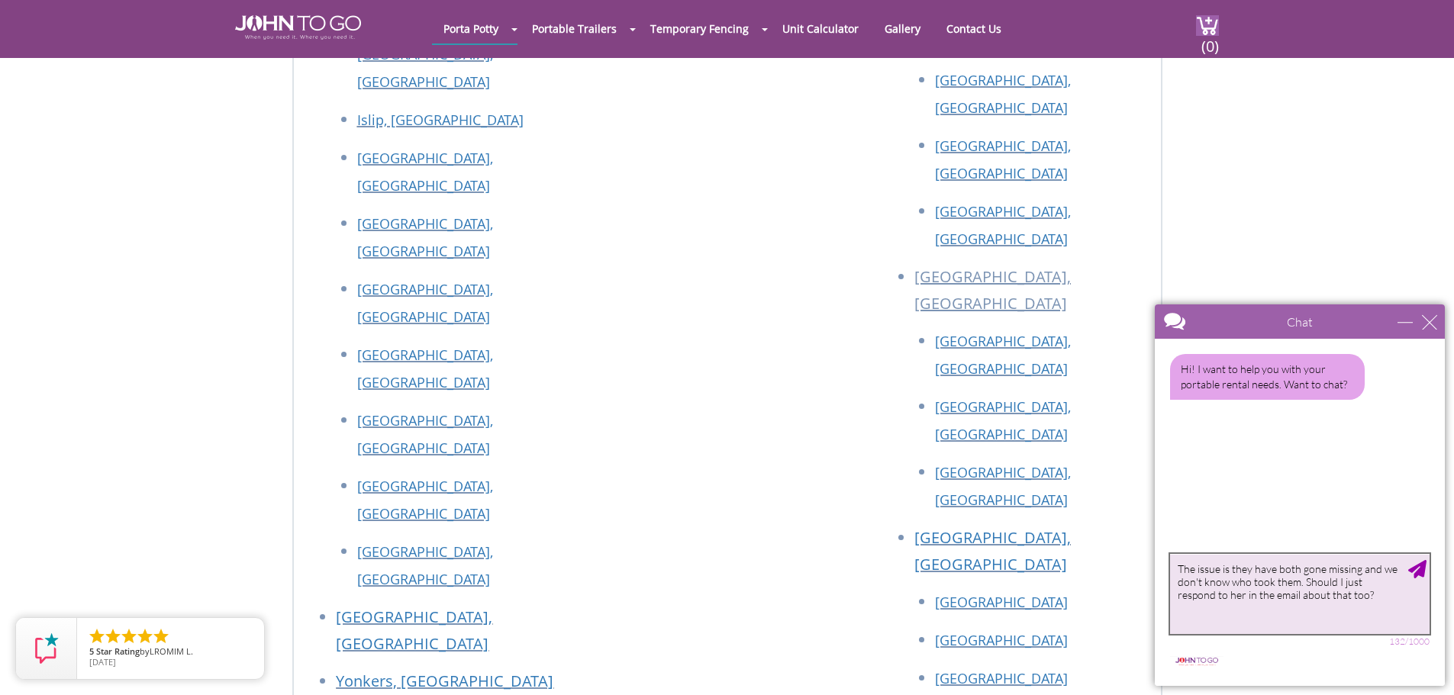
drag, startPoint x: 1374, startPoint y: 594, endPoint x: 1147, endPoint y: 563, distance: 228.9
click at [1147, 563] on body "Chat Email accounting@fortumconstruction.com Your Question * Email * accounting…" at bounding box center [1300, 495] width 308 height 400
click at [1396, 324] on div "Chat" at bounding box center [1300, 322] width 290 height 34
click at [1401, 317] on div "minimize" at bounding box center [1405, 321] width 15 height 15
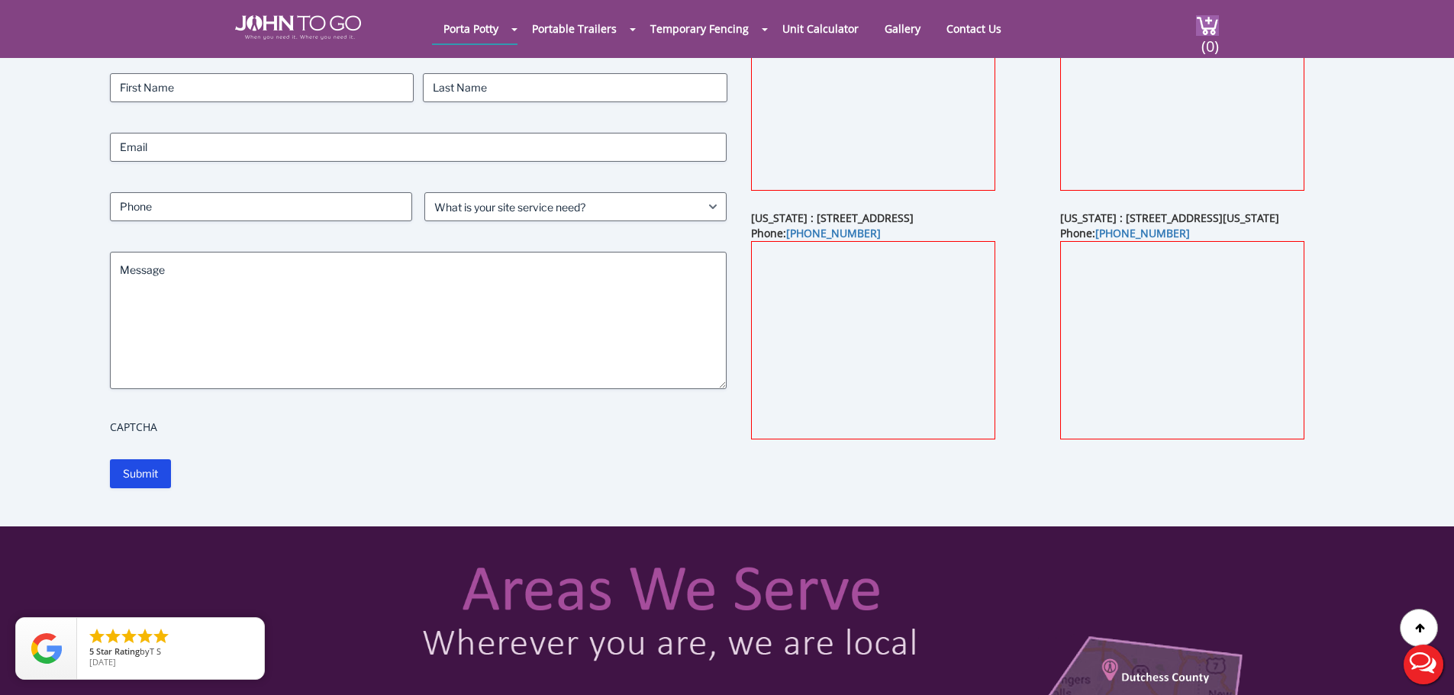
scroll to position [0, 0]
